Goal: Information Seeking & Learning: Check status

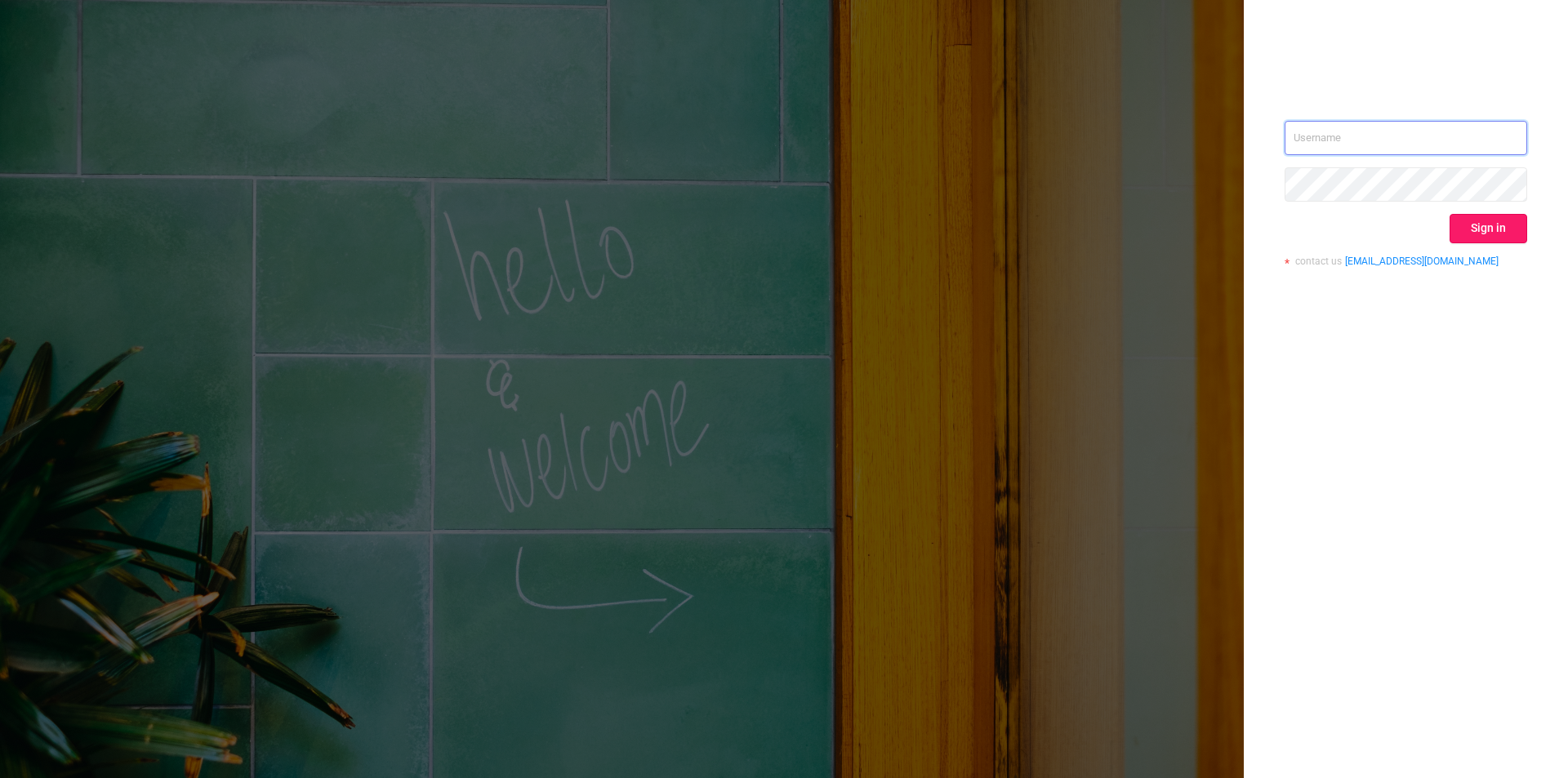
type input "[EMAIL_ADDRESS][DOMAIN_NAME]"
click at [1514, 231] on button "Sign in" at bounding box center [1489, 228] width 78 height 29
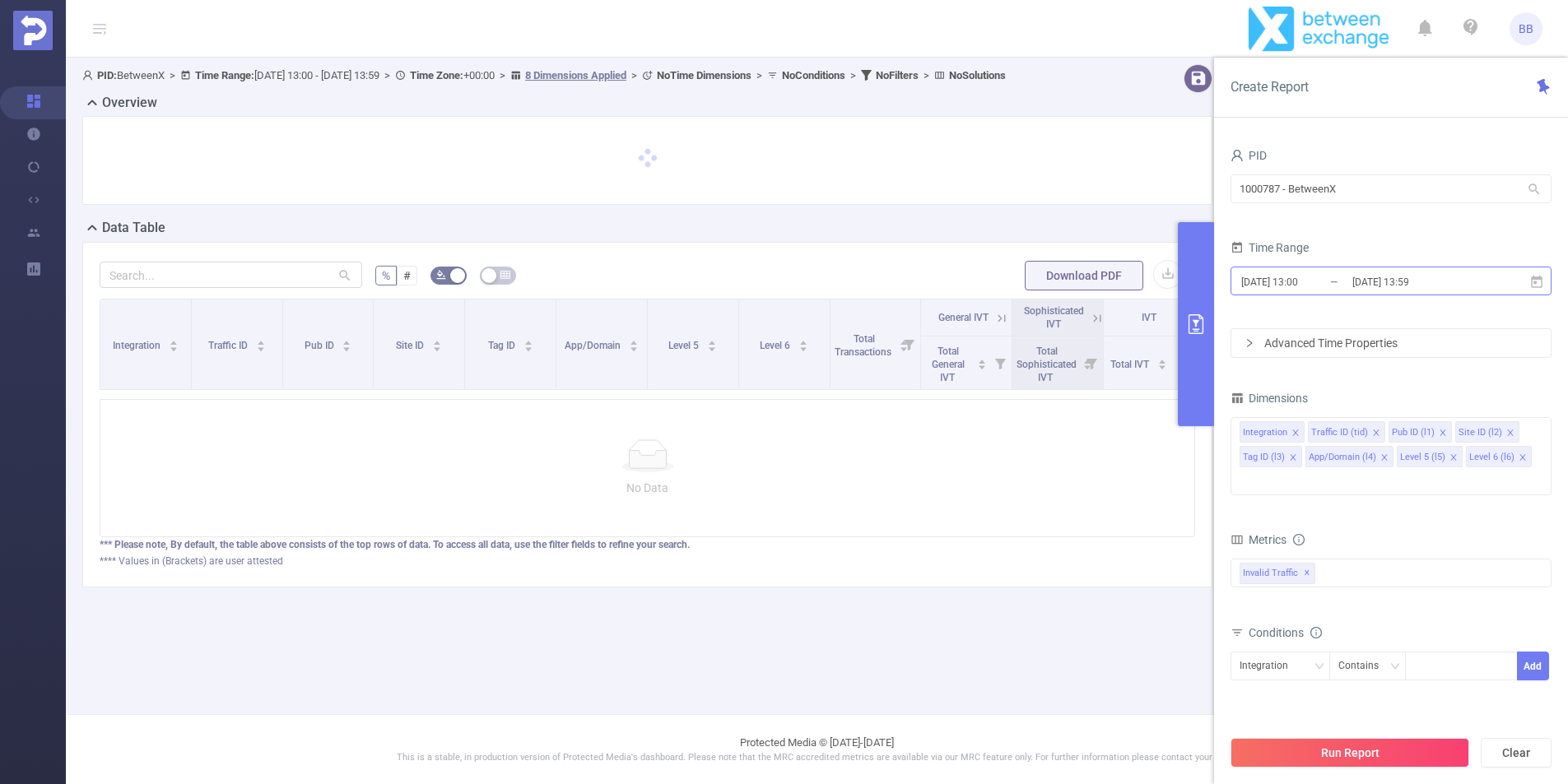
click at [1300, 287] on input "[DATE] 13:00" at bounding box center [1306, 282] width 133 height 23
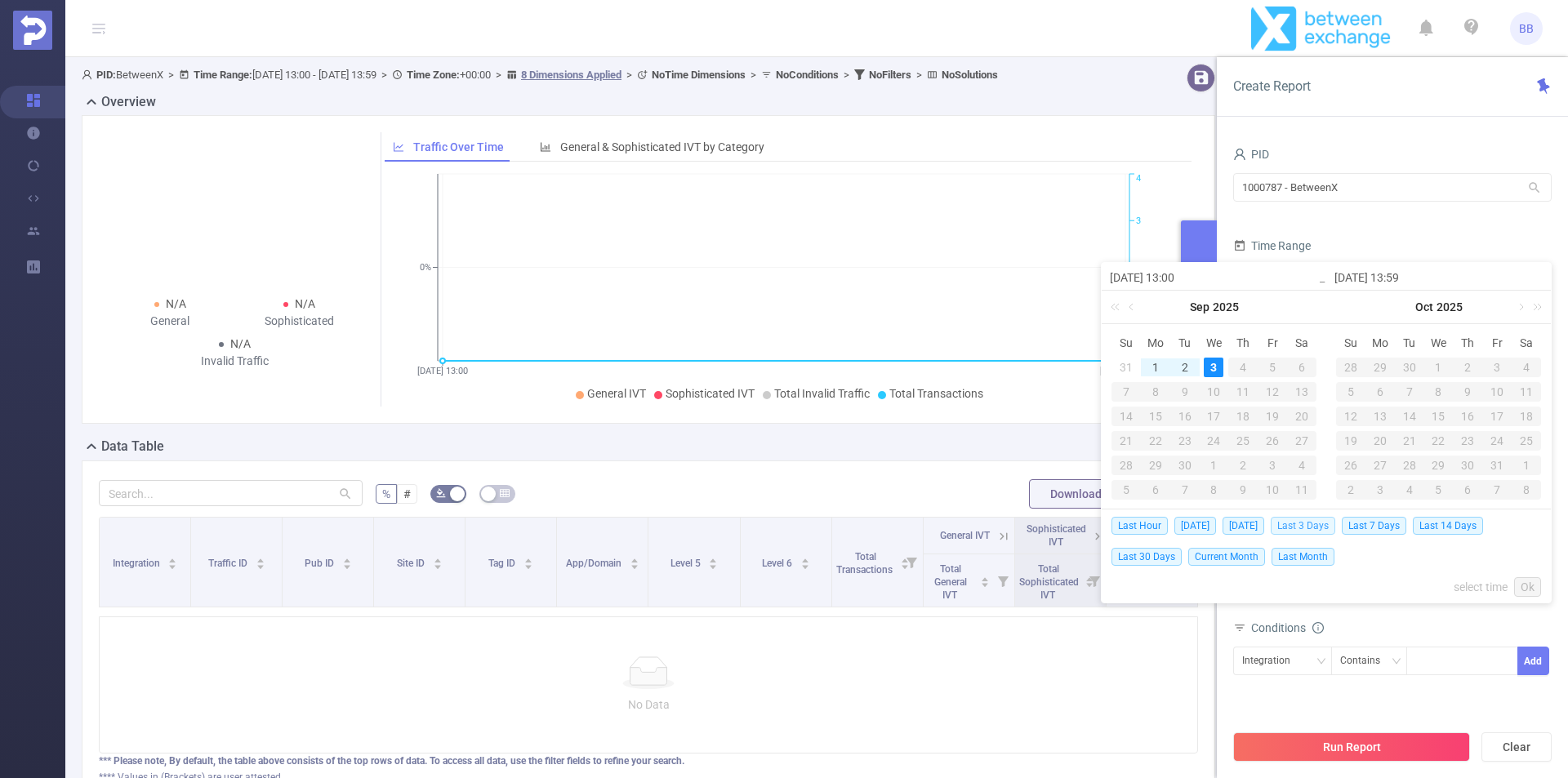
click at [1303, 522] on span "Last 3 Days" at bounding box center [1303, 526] width 65 height 18
type input "[DATE] 00:00"
type input "[DATE] 23:59"
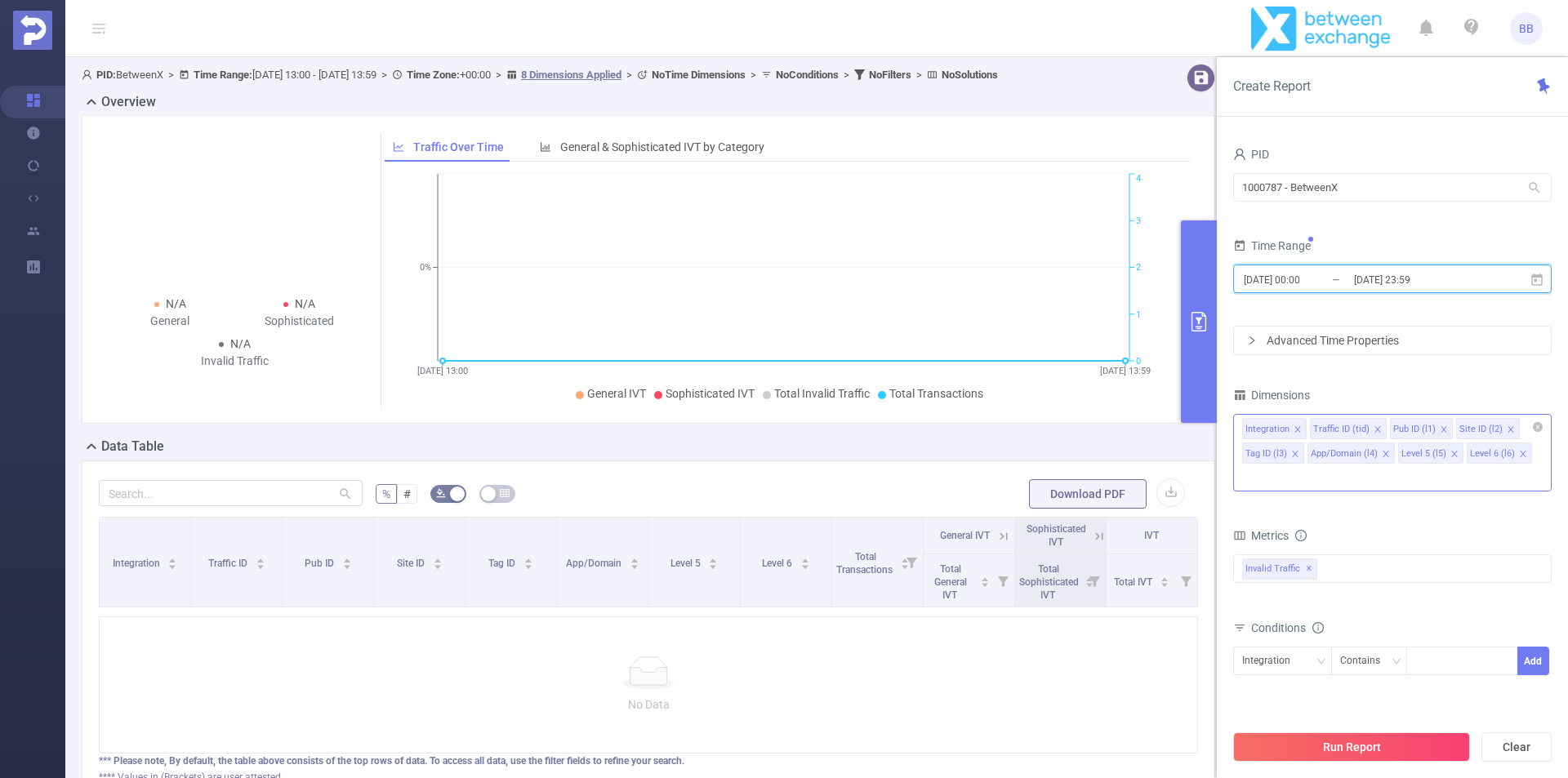
click at [1441, 428] on icon "icon: close" at bounding box center [1443, 429] width 6 height 6
click at [1441, 428] on icon "icon: close" at bounding box center [1444, 429] width 8 height 8
click at [1440, 428] on icon "icon: close" at bounding box center [1442, 429] width 6 height 6
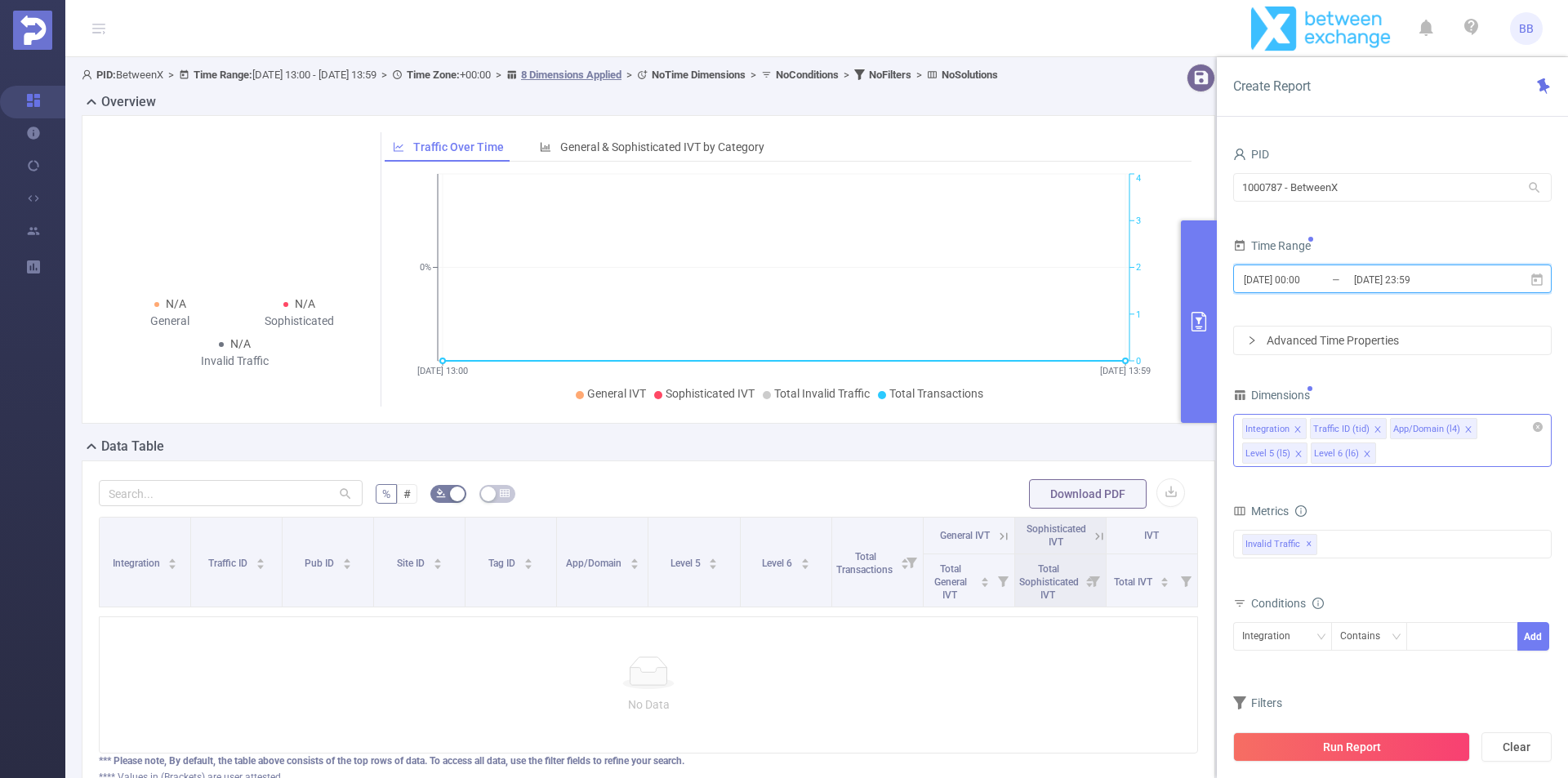
click at [1296, 454] on icon "icon: close" at bounding box center [1298, 453] width 8 height 8
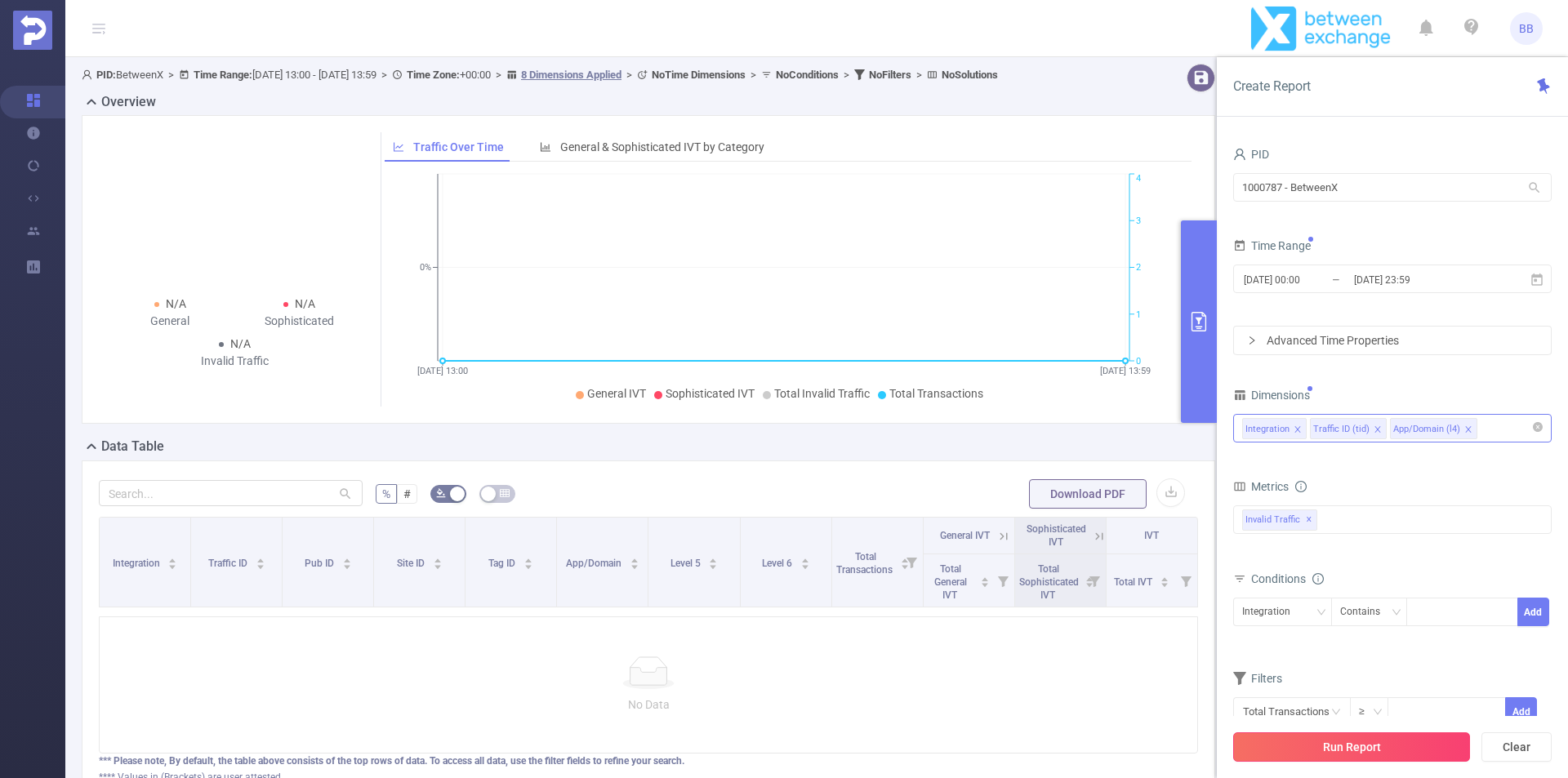
click at [1331, 750] on button "Run Report" at bounding box center [1352, 747] width 237 height 29
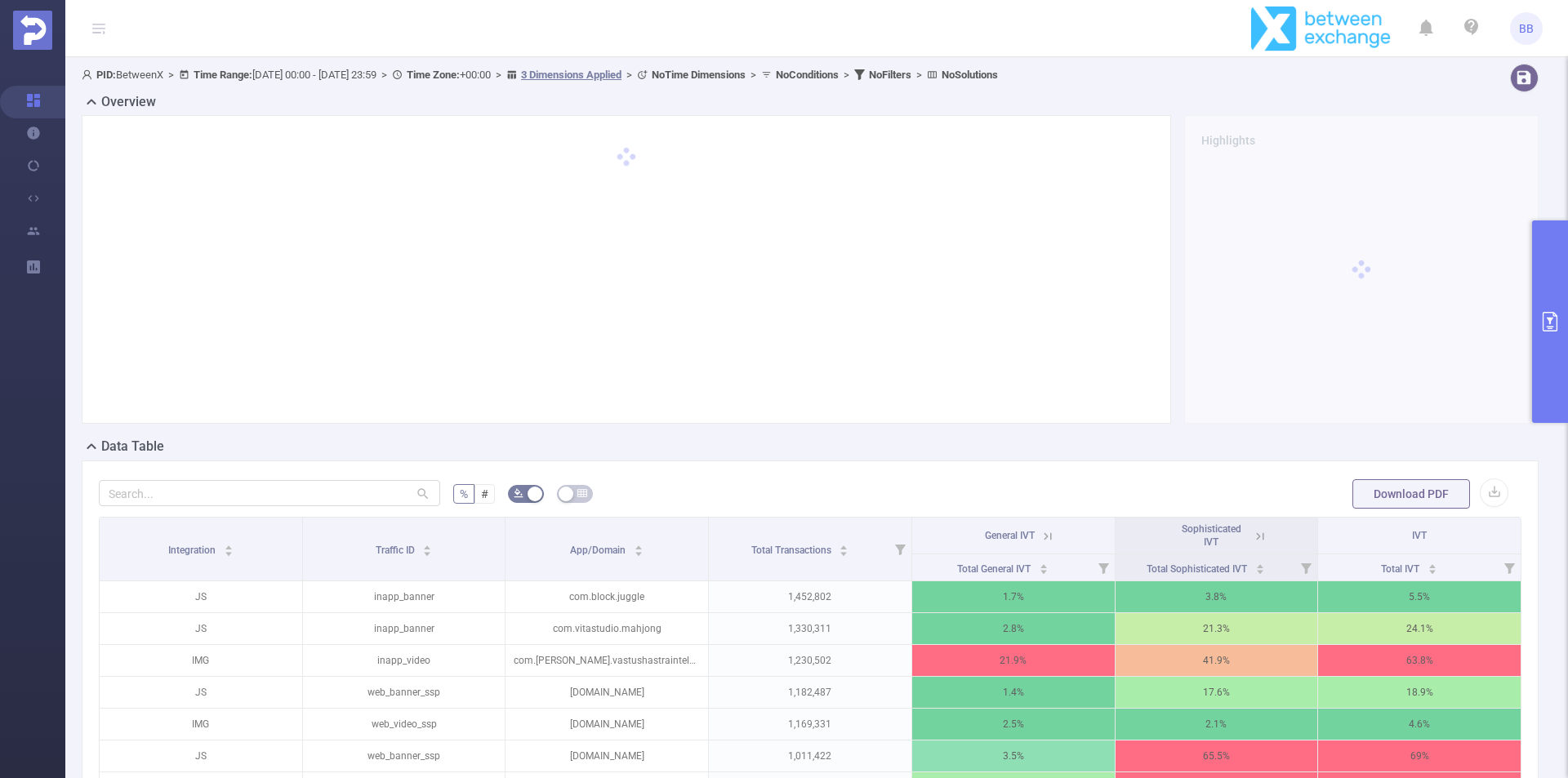
scroll to position [245, 0]
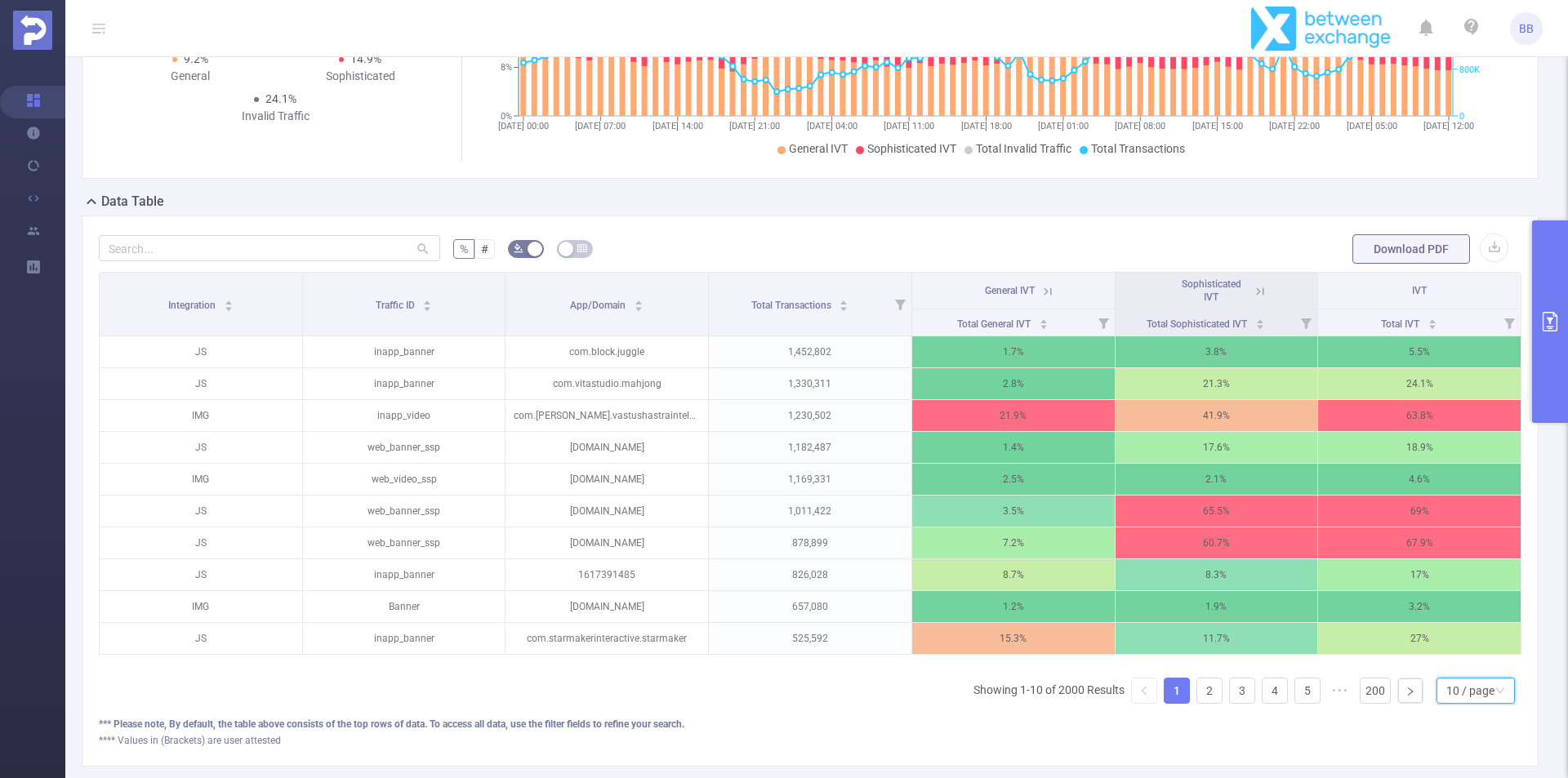
click at [1471, 701] on div "10 / page" at bounding box center [1471, 690] width 48 height 24
click at [1440, 665] on li "50 / page" at bounding box center [1462, 673] width 78 height 26
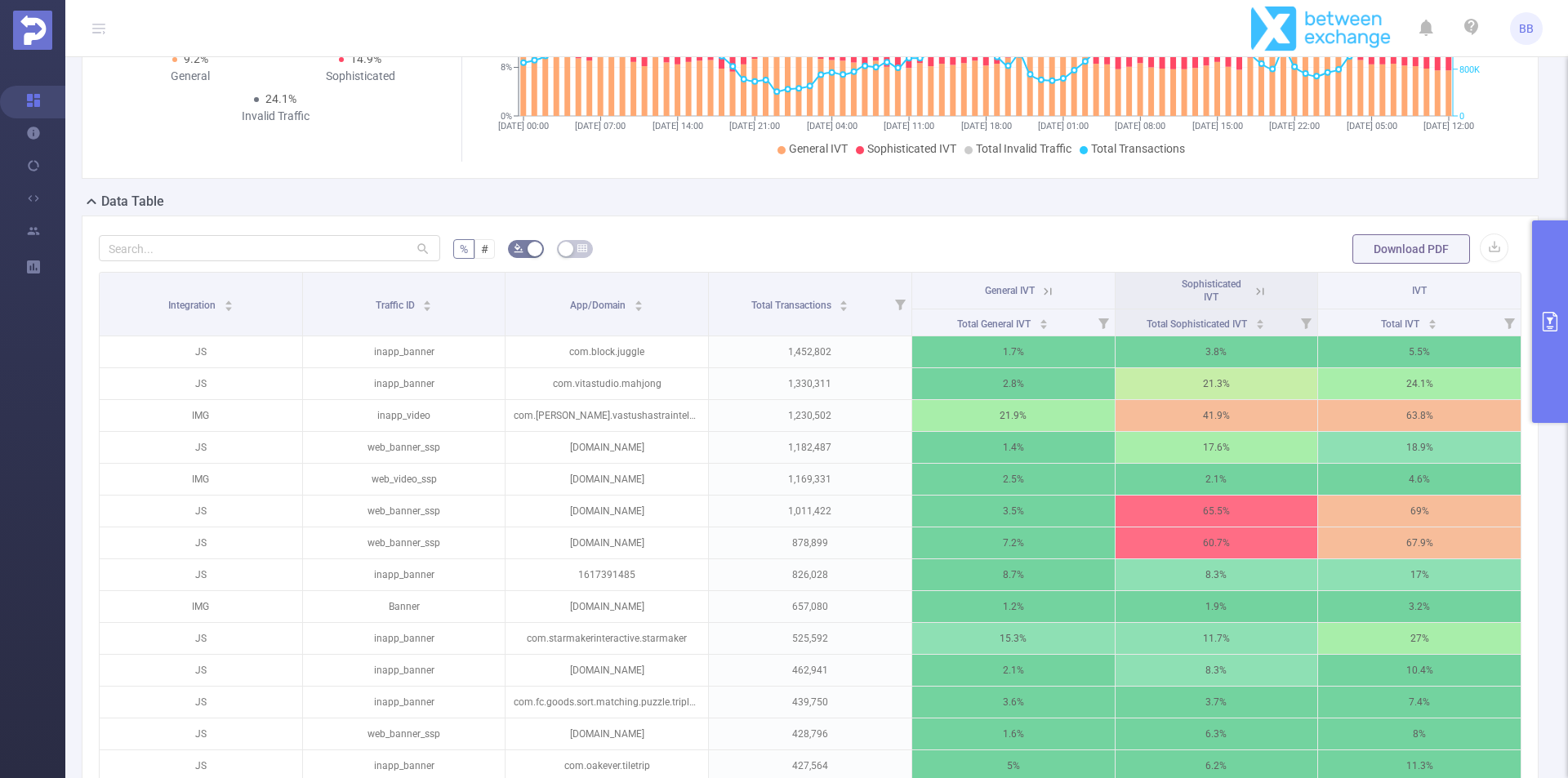
click at [1254, 288] on icon at bounding box center [1259, 291] width 15 height 15
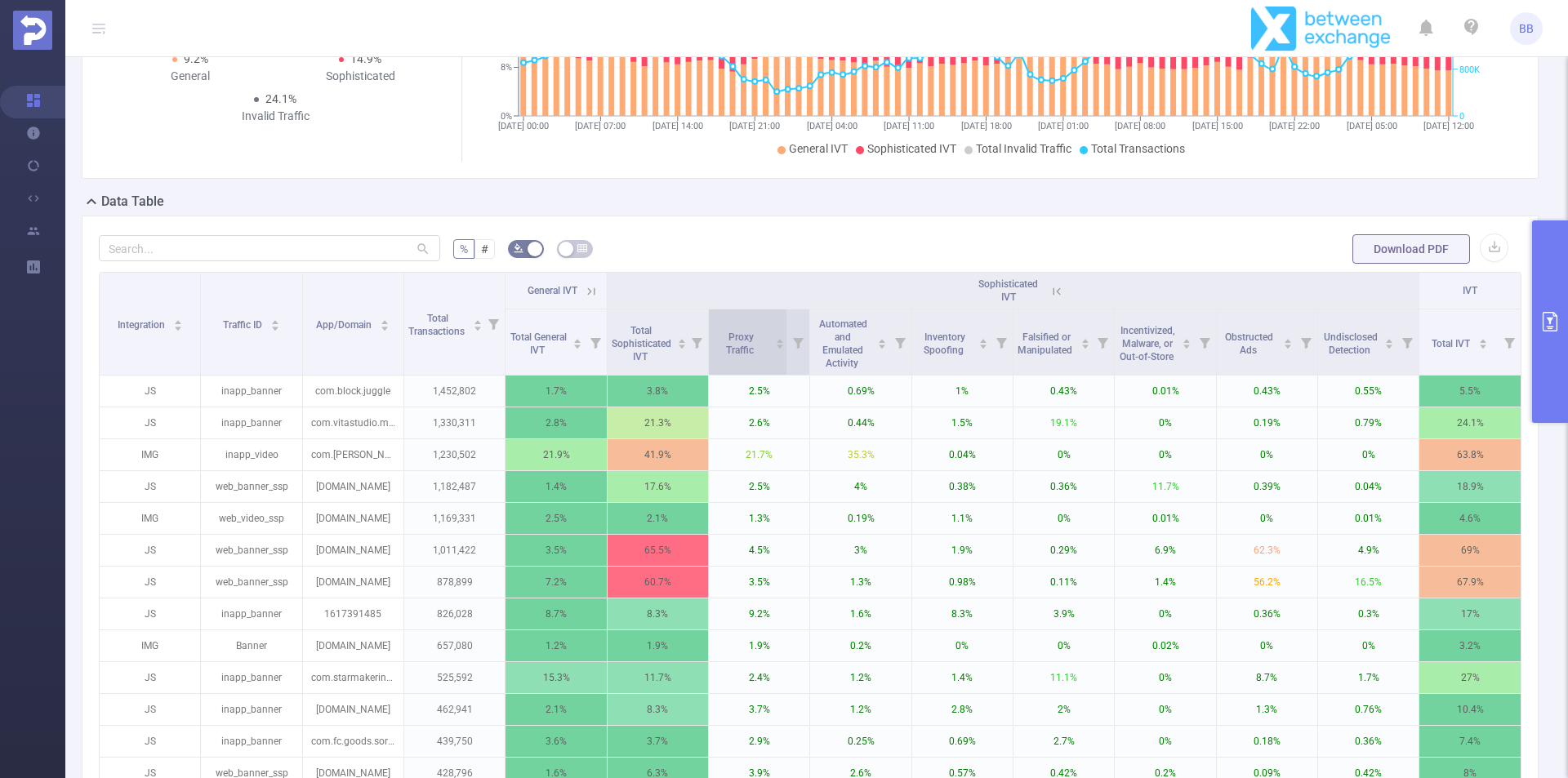
click at [778, 348] on icon "icon: caret-down" at bounding box center [781, 347] width 7 height 4
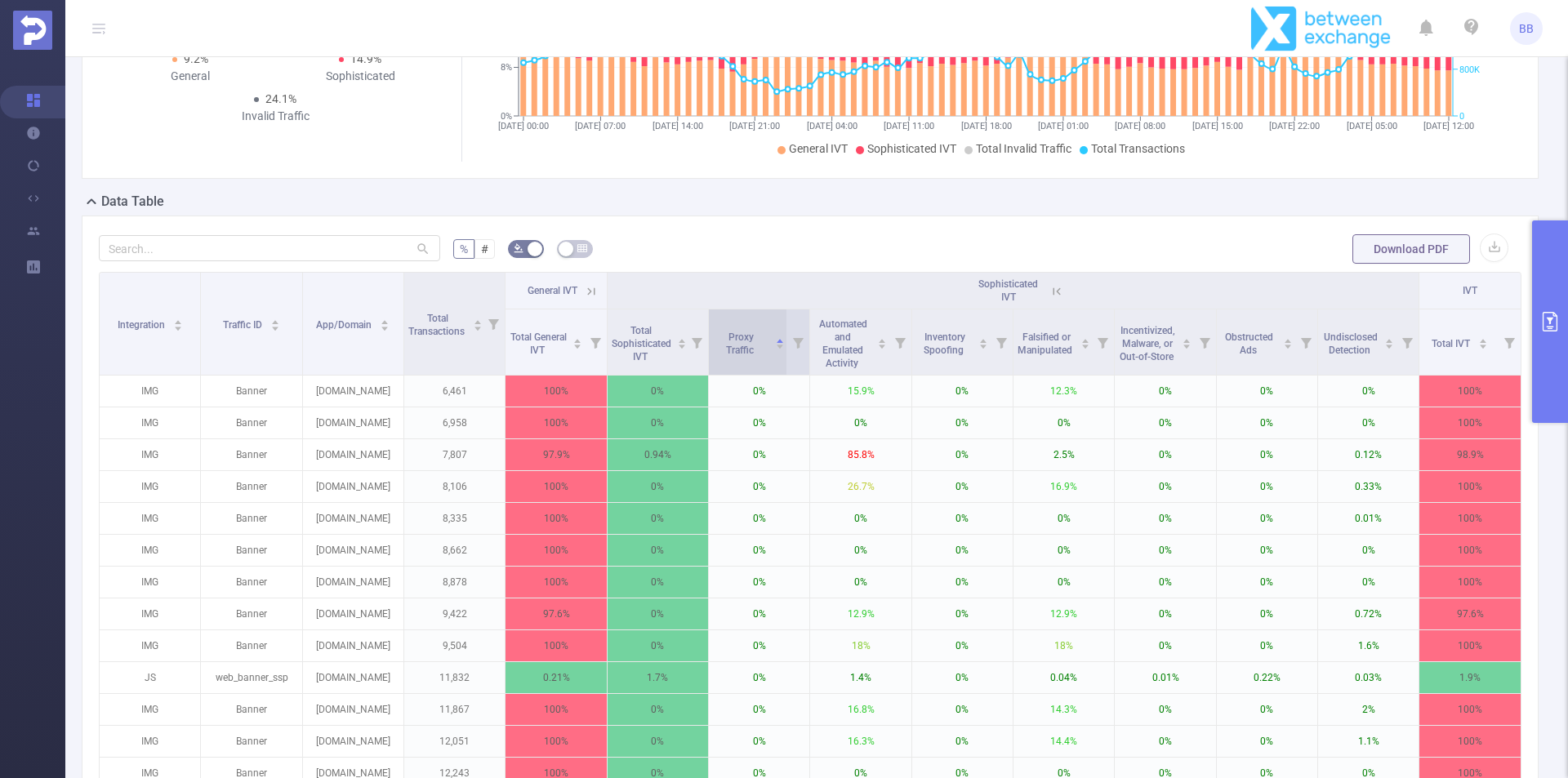
click at [778, 347] on icon "icon: caret-down" at bounding box center [781, 347] width 7 height 4
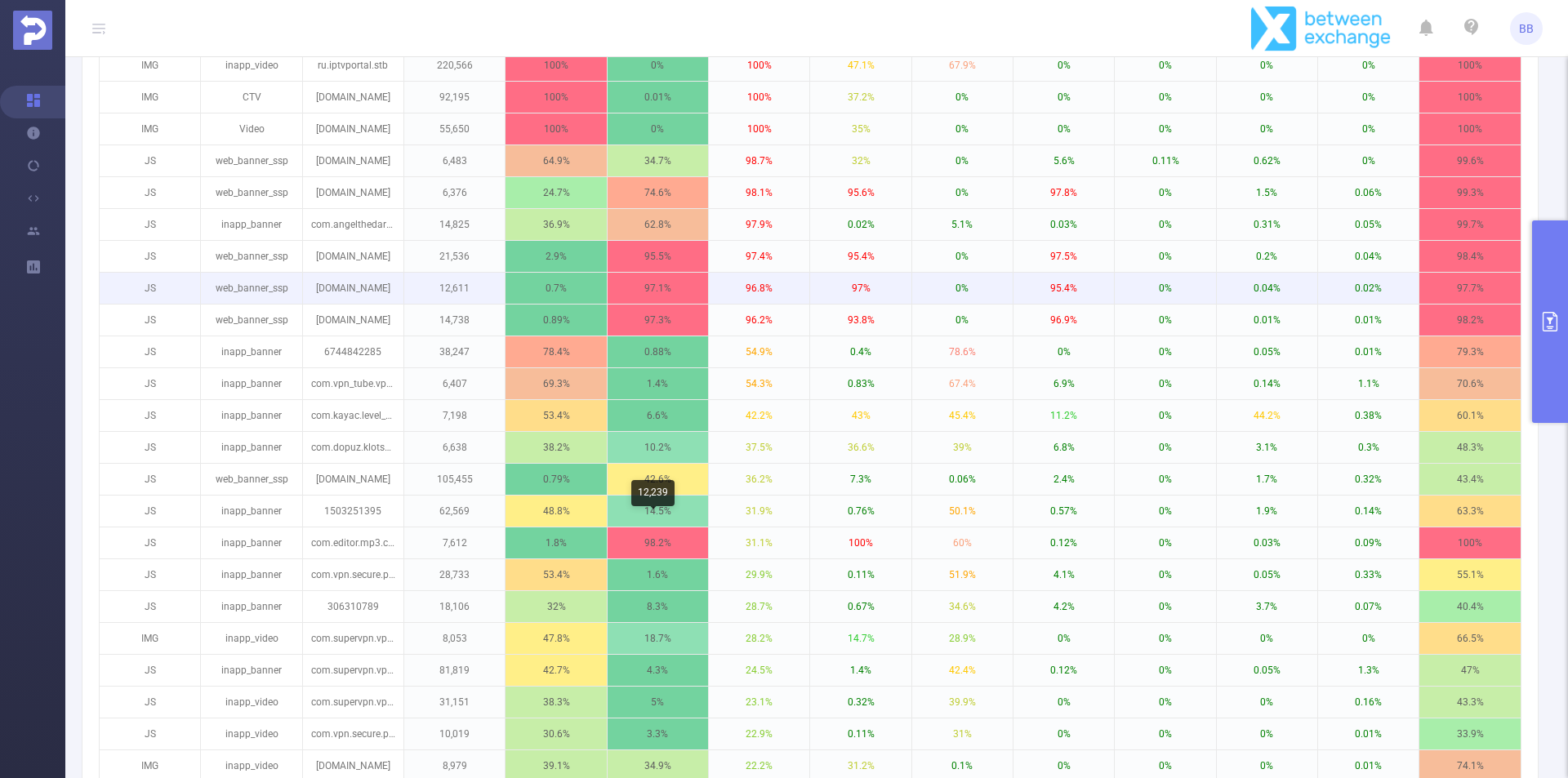
scroll to position [571, 0]
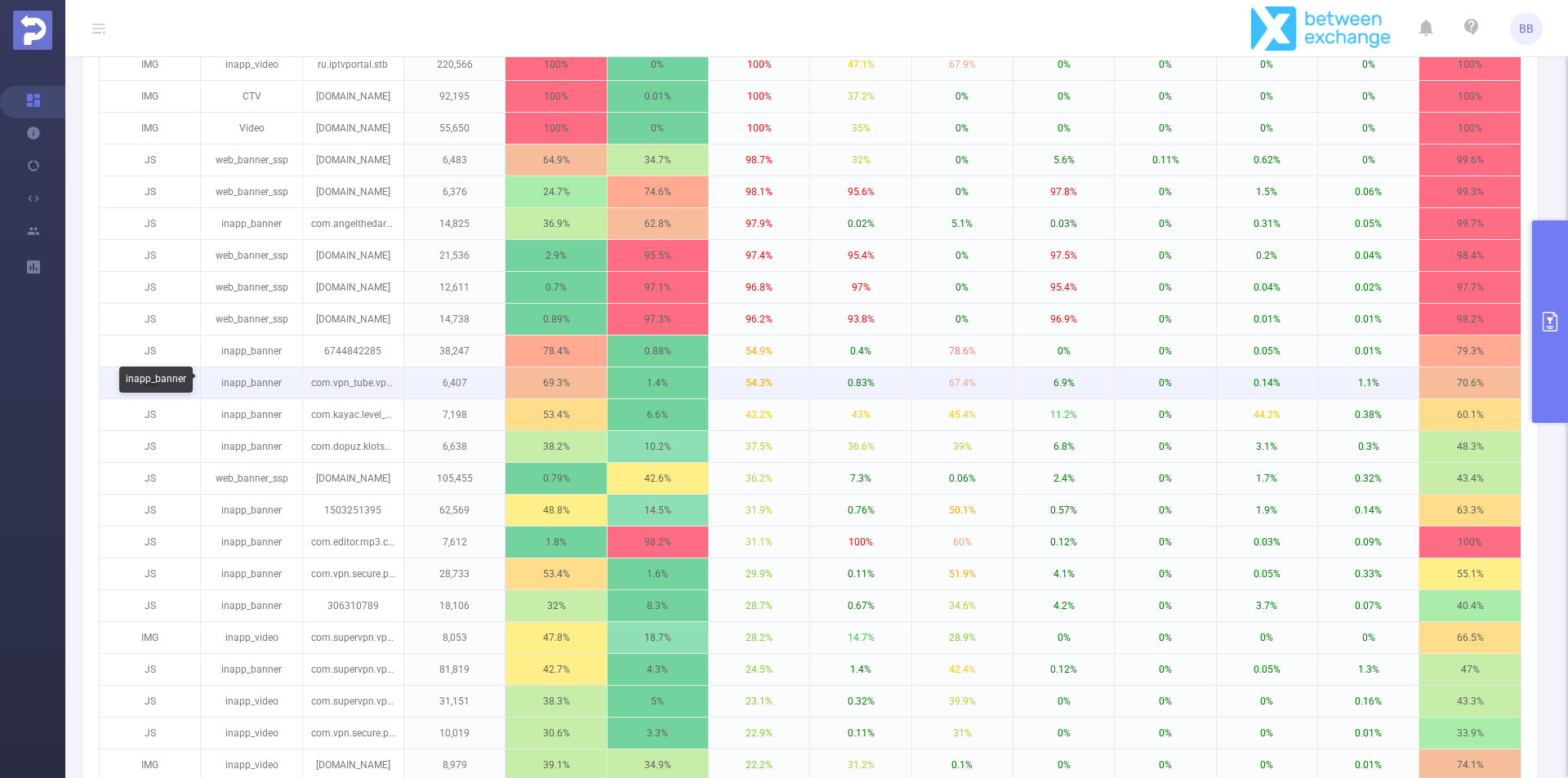
click at [233, 388] on p "inapp_banner" at bounding box center [251, 383] width 101 height 31
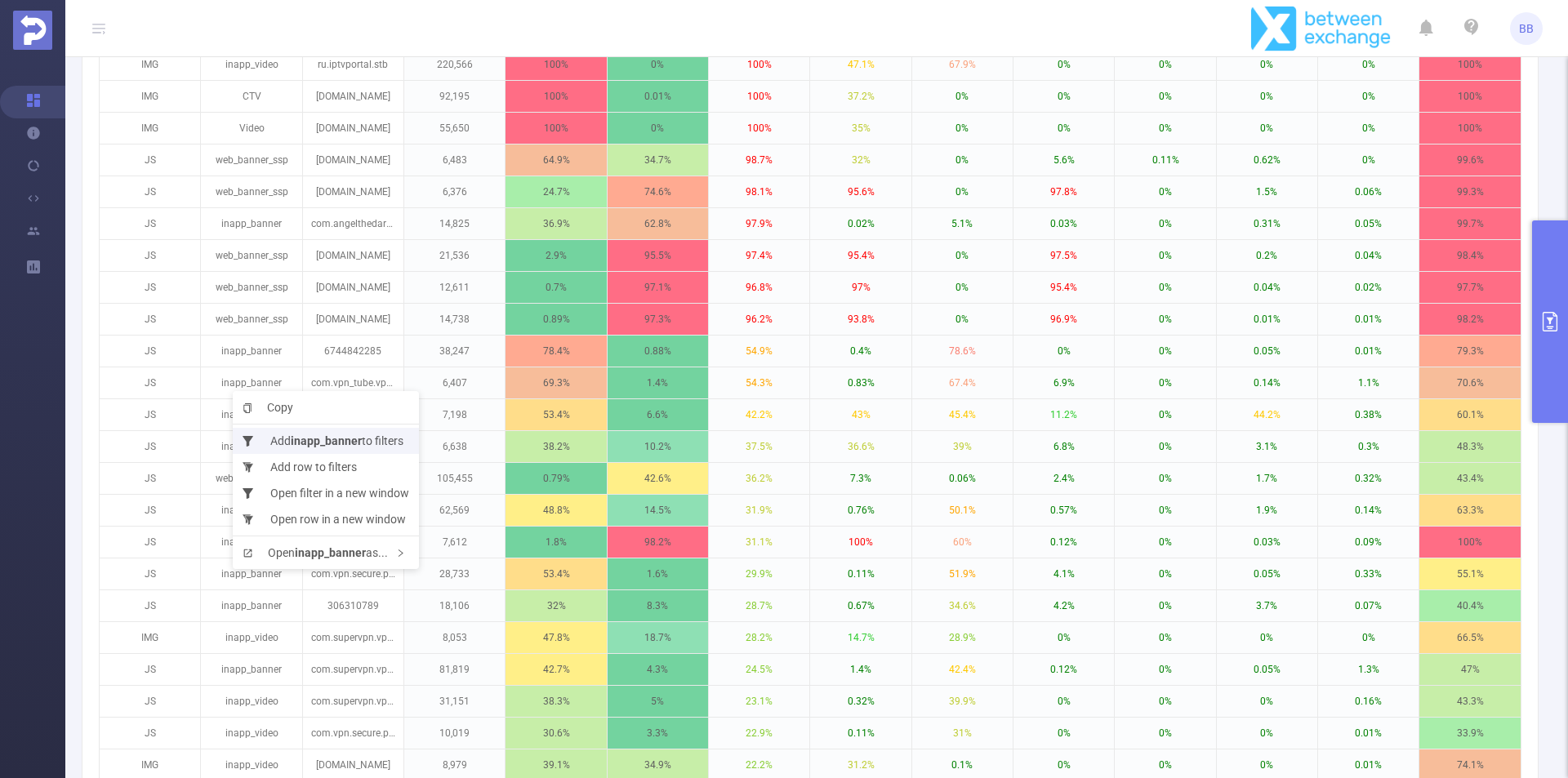
click at [303, 445] on b "inapp_banner" at bounding box center [326, 440] width 71 height 13
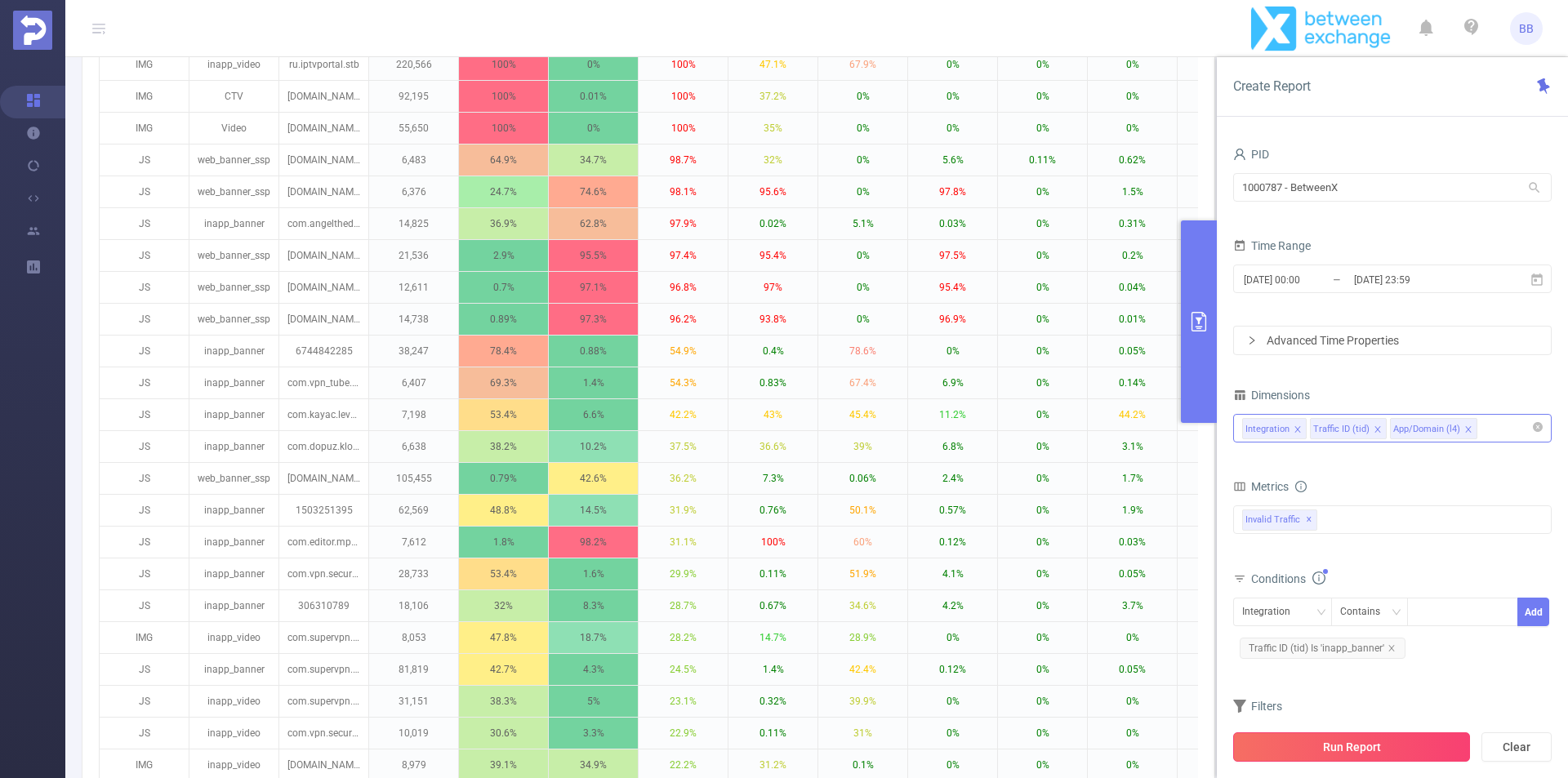
click at [1320, 753] on button "Run Report" at bounding box center [1352, 747] width 237 height 29
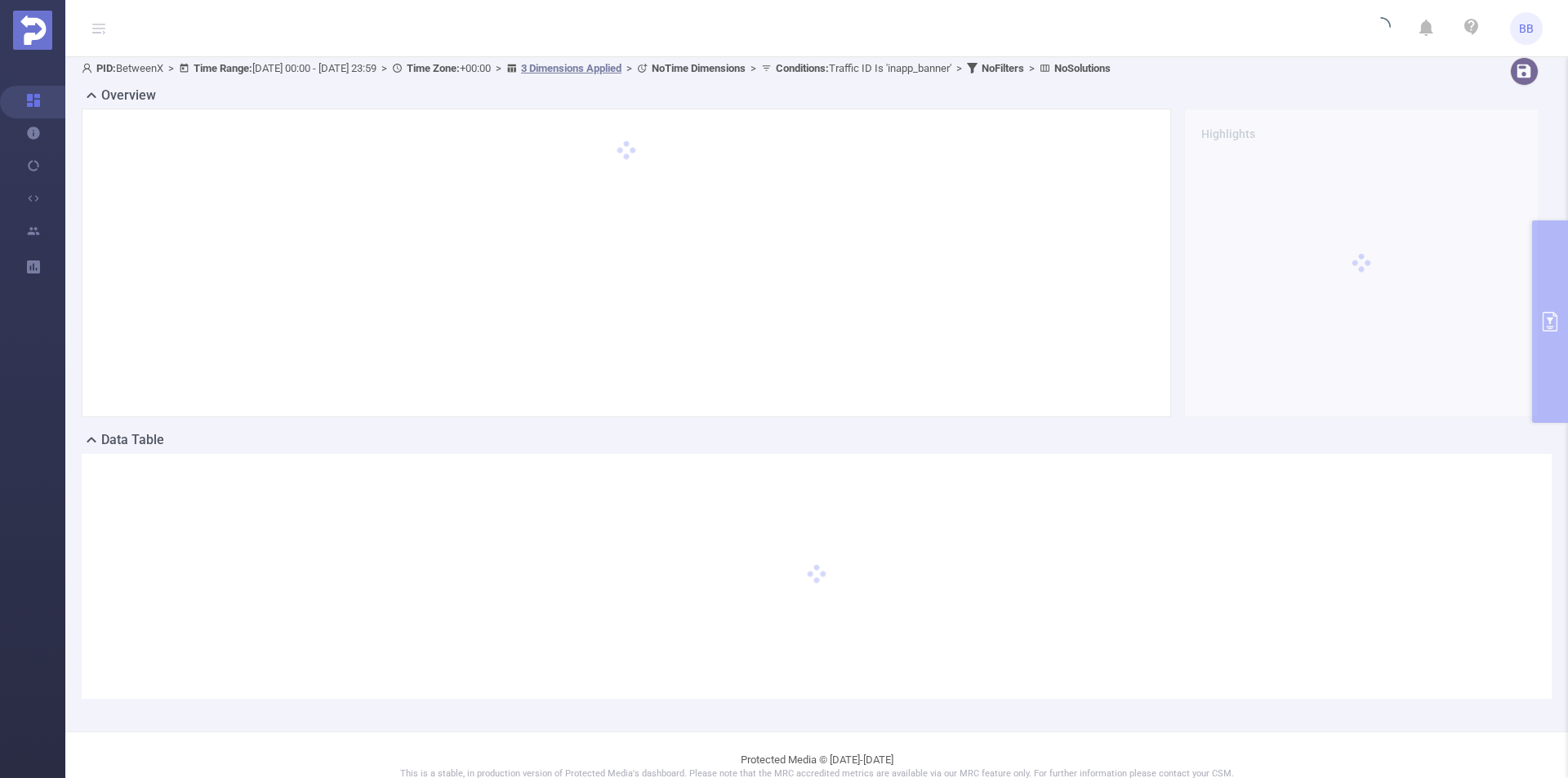
scroll to position [0, 0]
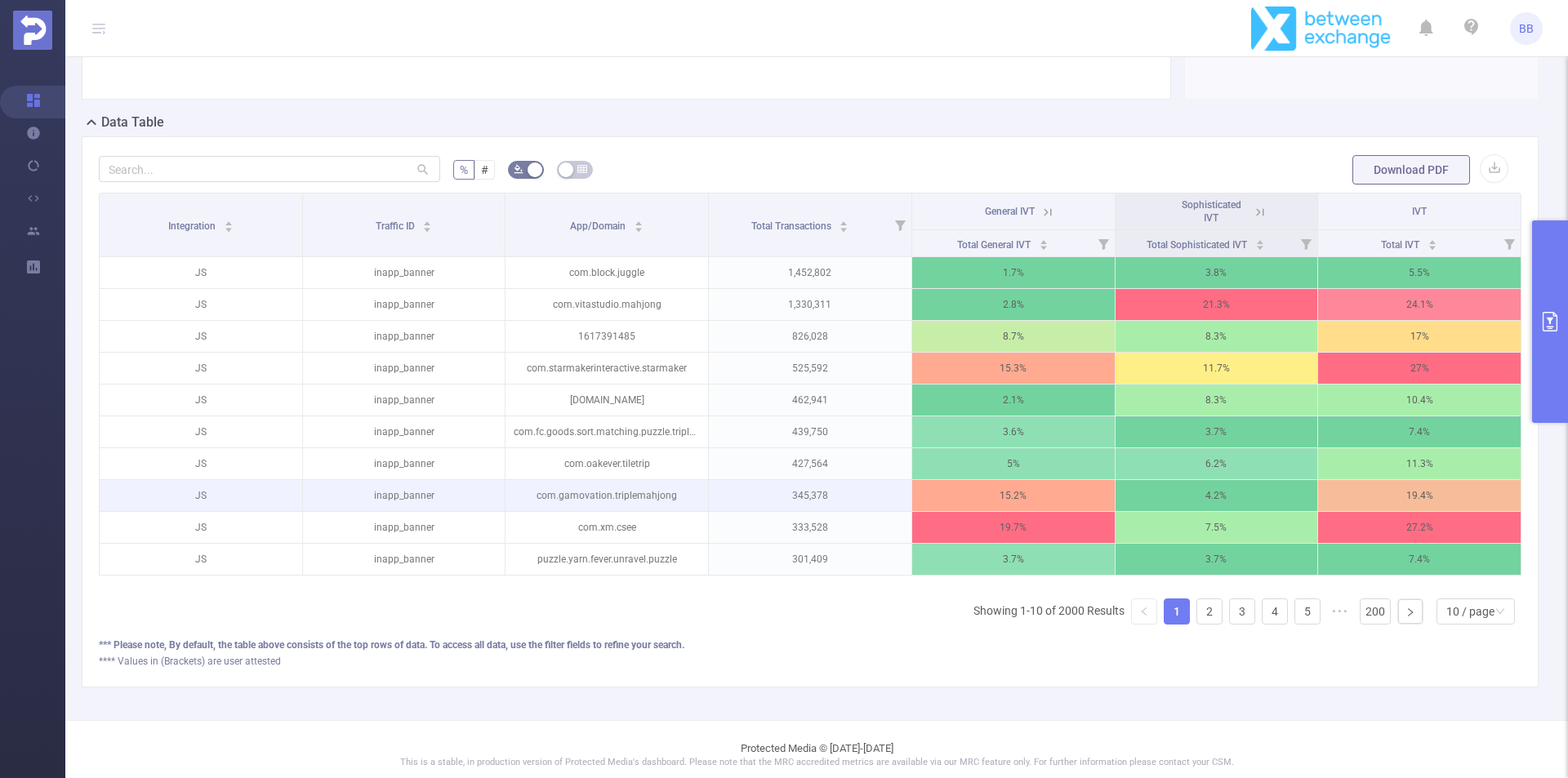
scroll to position [327, 0]
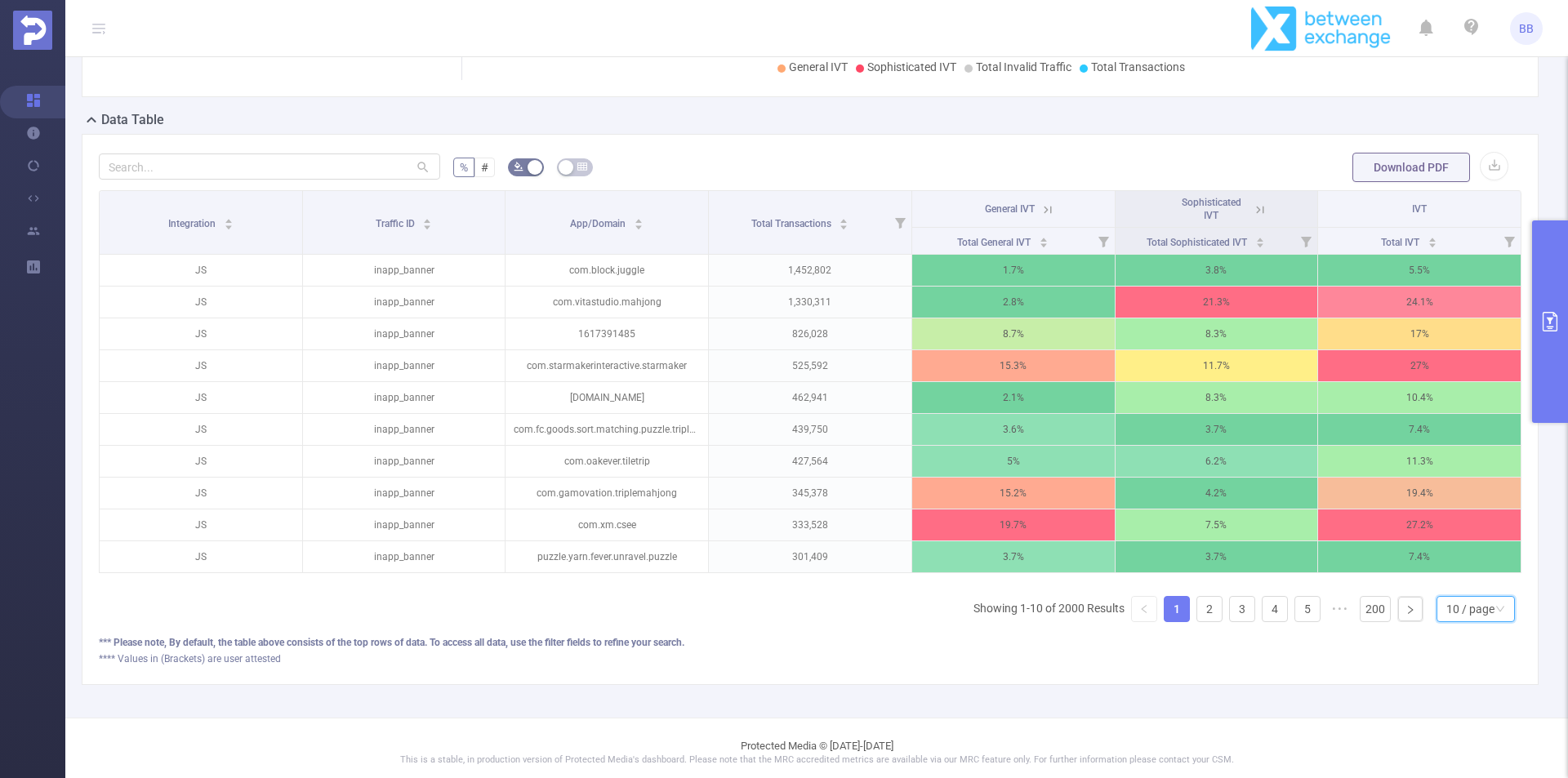
click at [1452, 621] on div "10 / page" at bounding box center [1471, 609] width 48 height 24
click at [1451, 590] on li "50 / page" at bounding box center [1462, 592] width 78 height 26
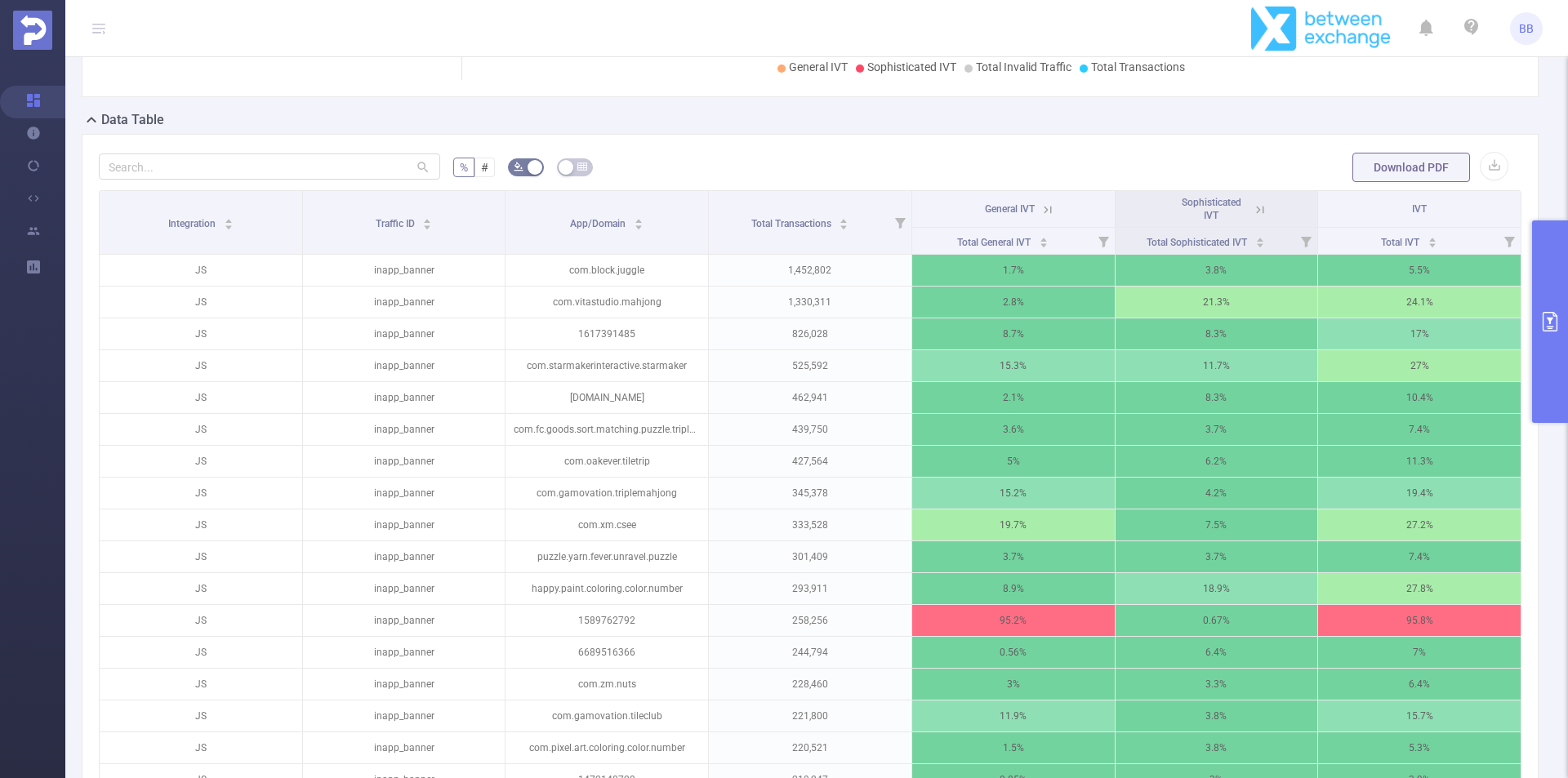
click at [1257, 209] on icon at bounding box center [1259, 209] width 15 height 15
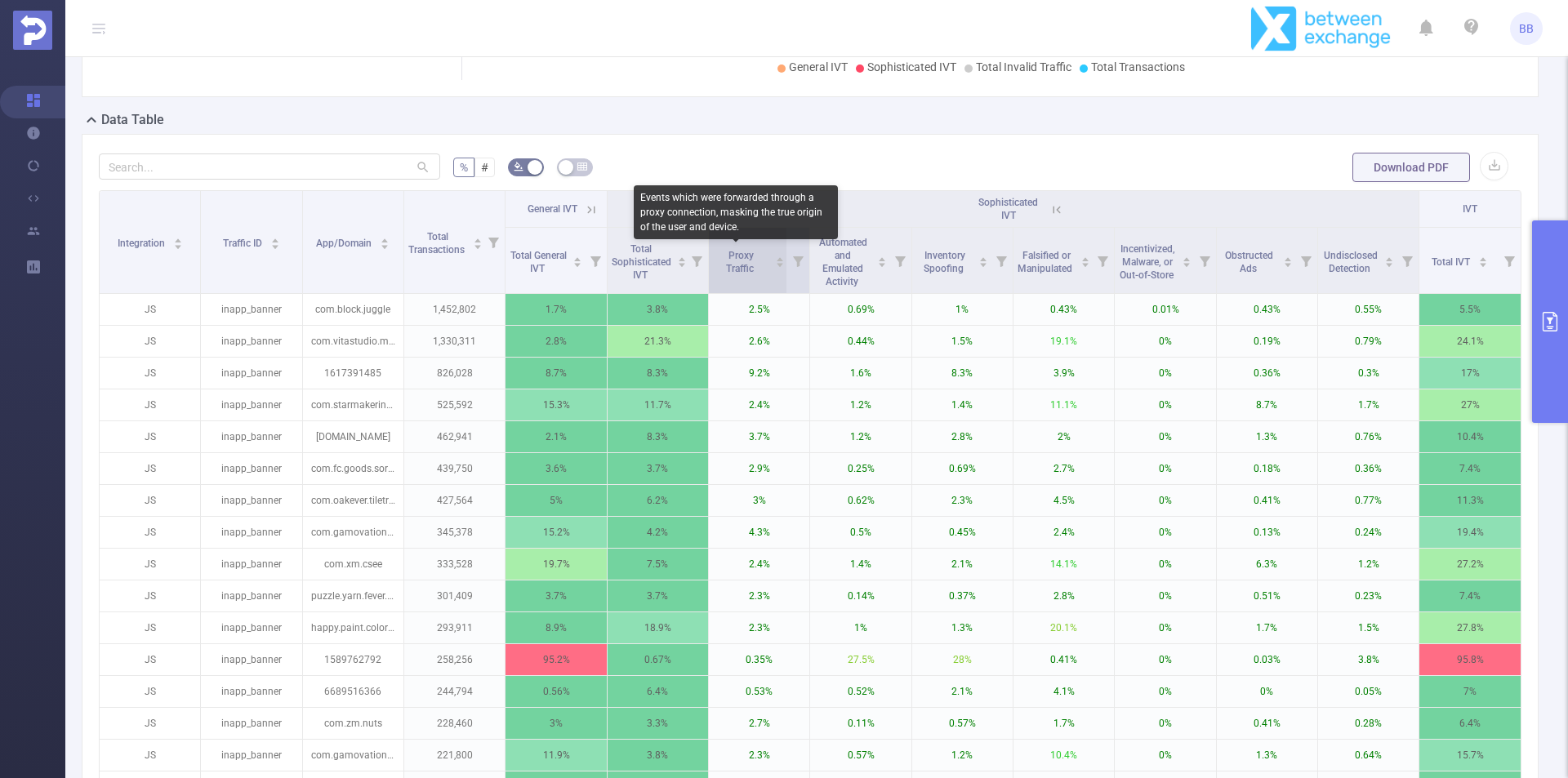
click at [751, 273] on span "Proxy Traffic" at bounding box center [740, 262] width 30 height 24
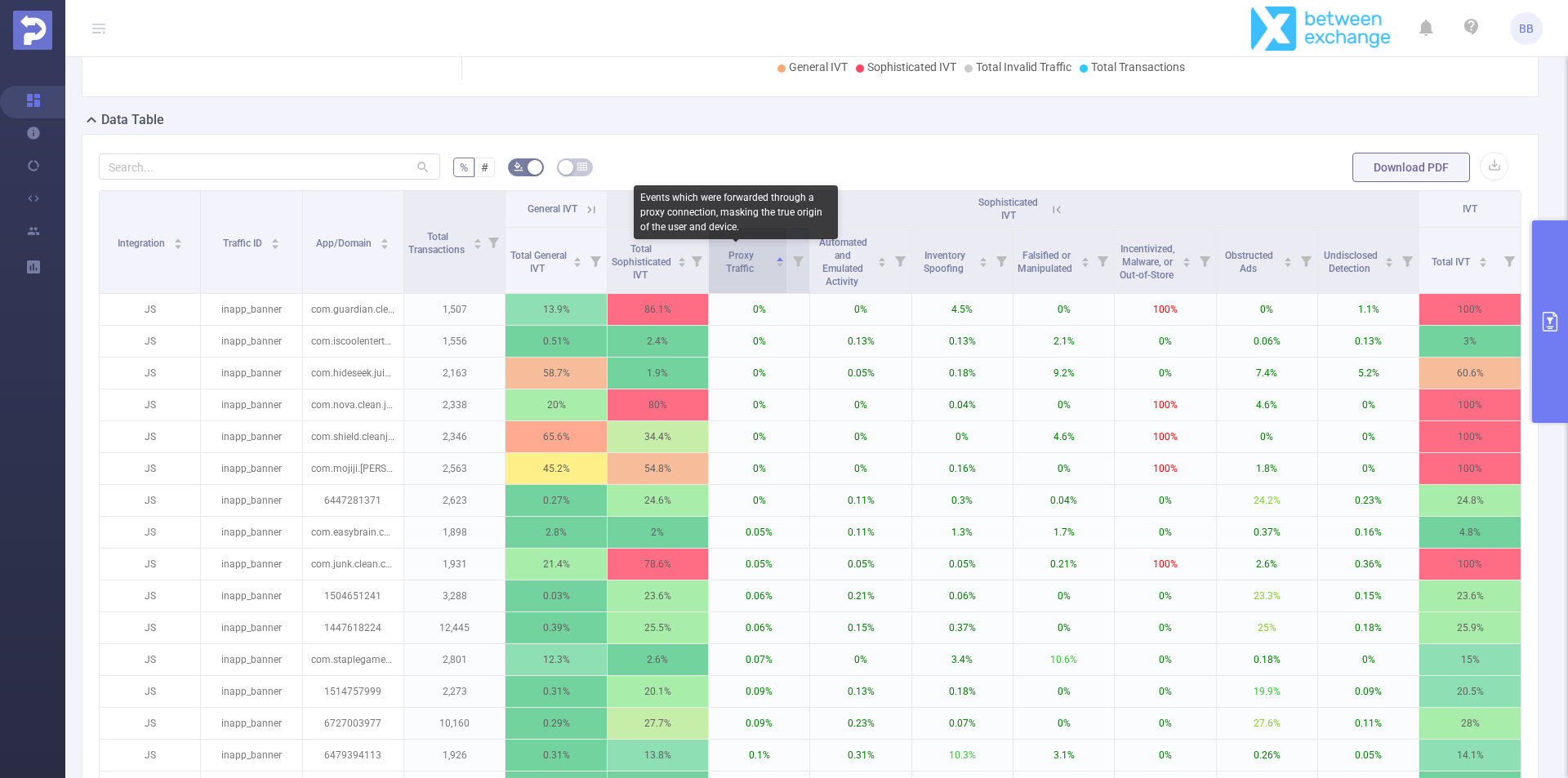
click at [751, 273] on span "Proxy Traffic" at bounding box center [740, 262] width 30 height 24
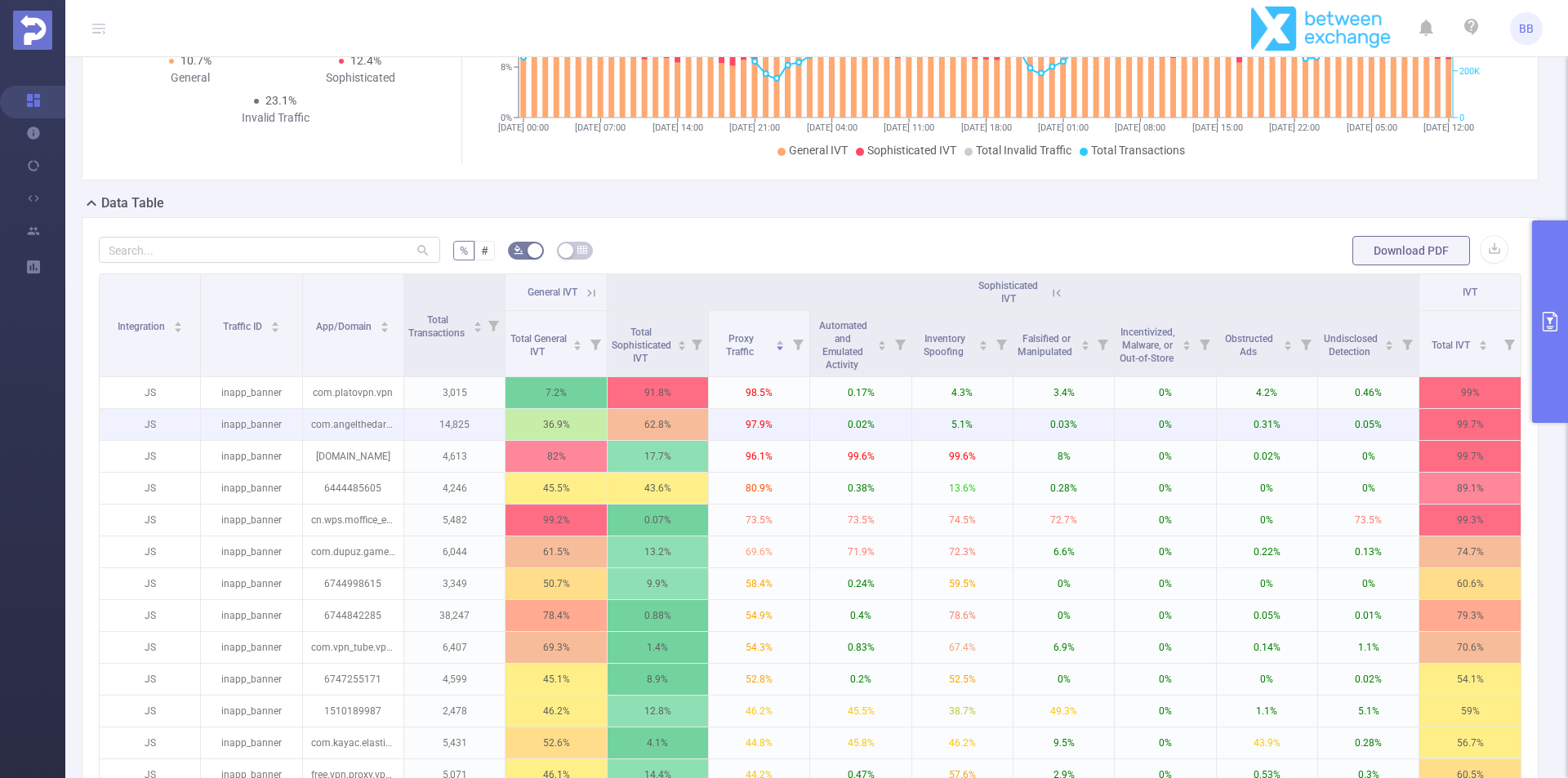
scroll to position [245, 0]
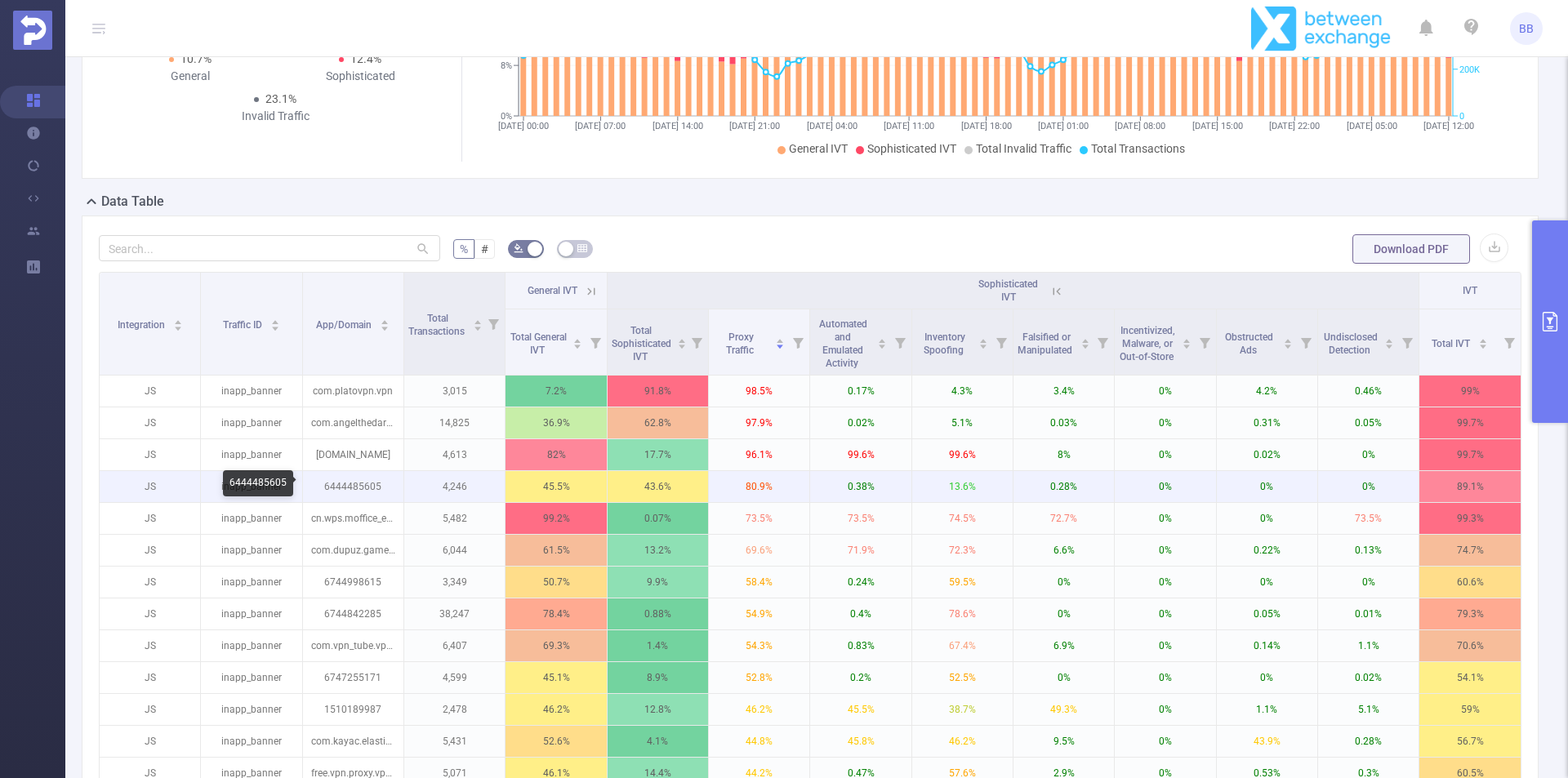
click at [336, 480] on p "6444485605" at bounding box center [353, 487] width 101 height 31
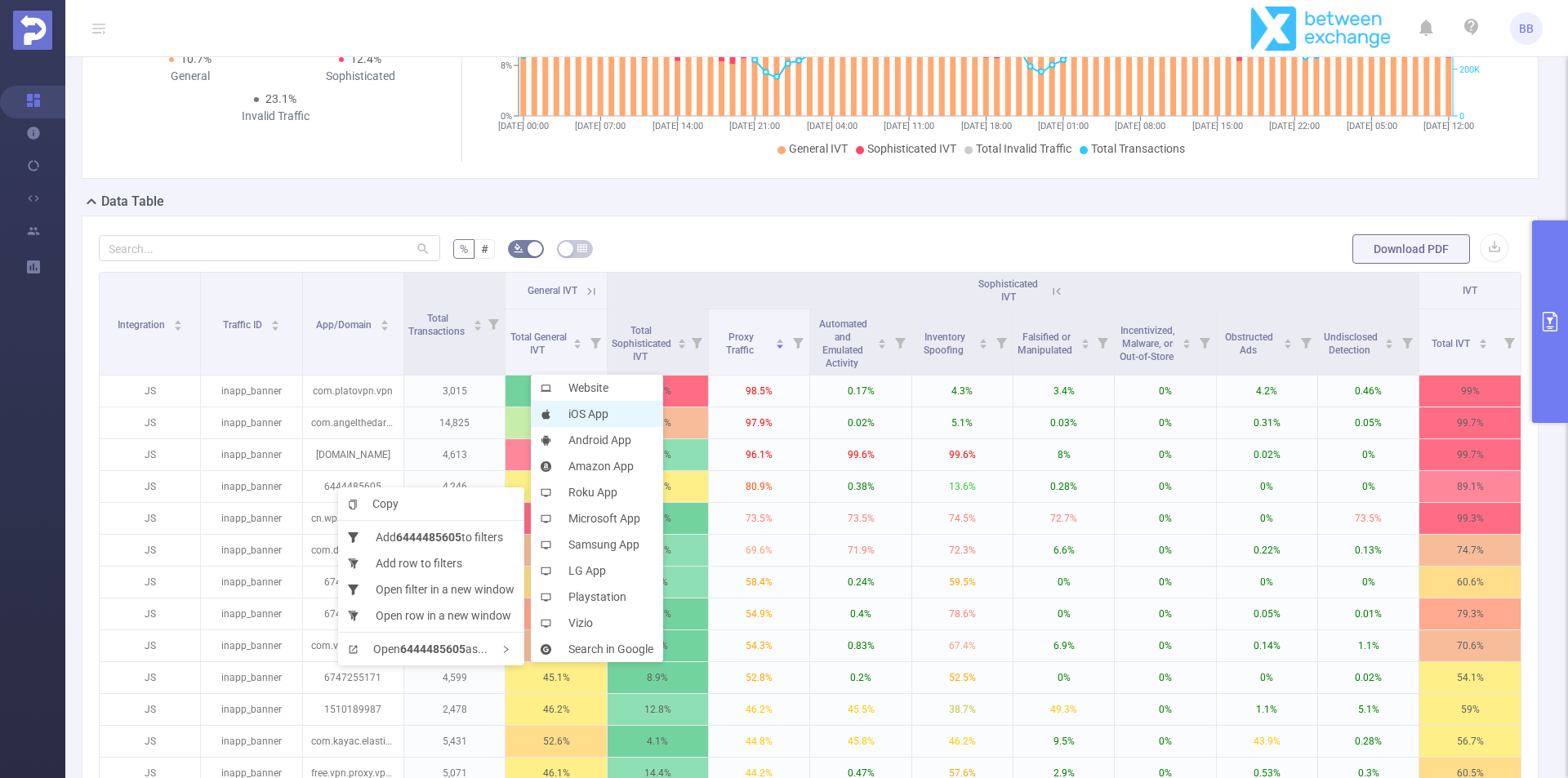
click at [608, 416] on li "iOS App" at bounding box center [597, 414] width 132 height 26
